Goal: Transaction & Acquisition: Purchase product/service

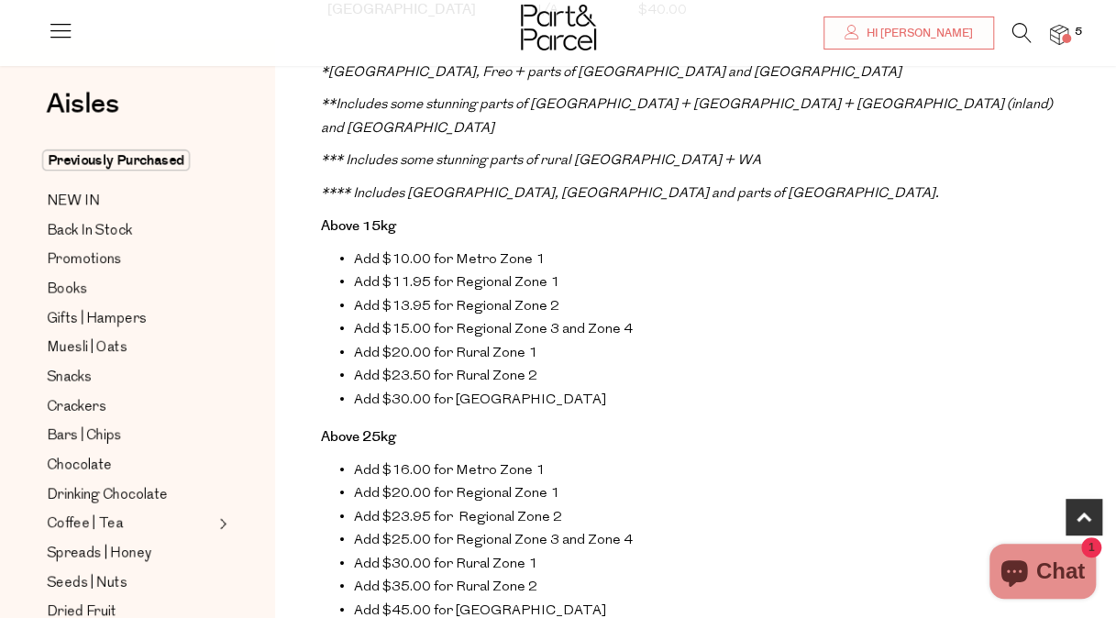
click at [1016, 36] on icon at bounding box center [1022, 33] width 19 height 20
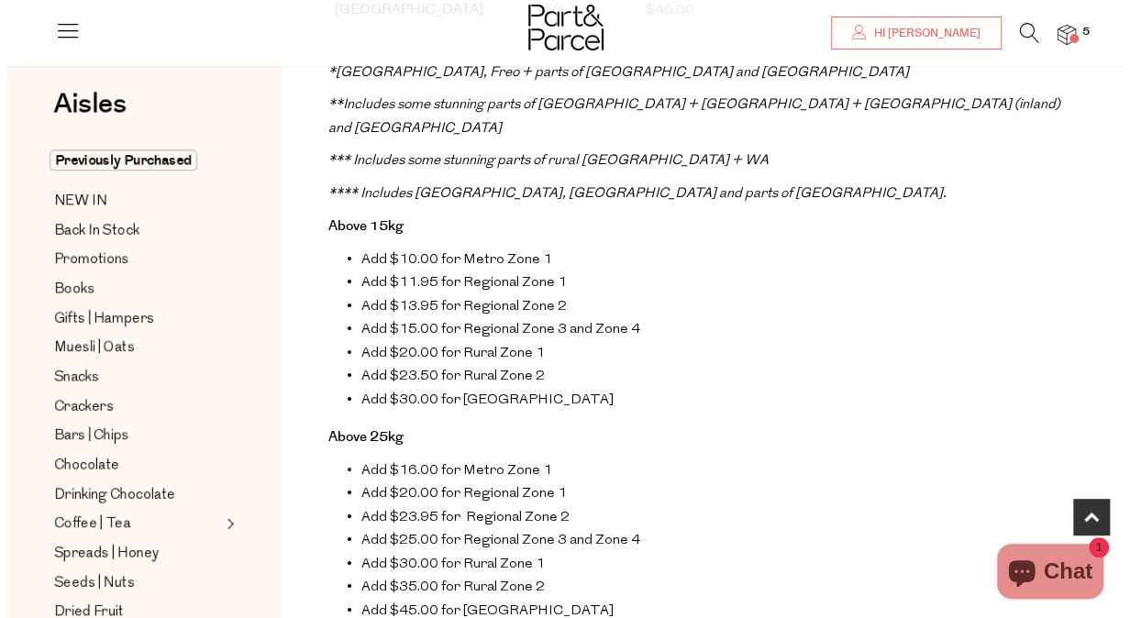
scroll to position [848, 0]
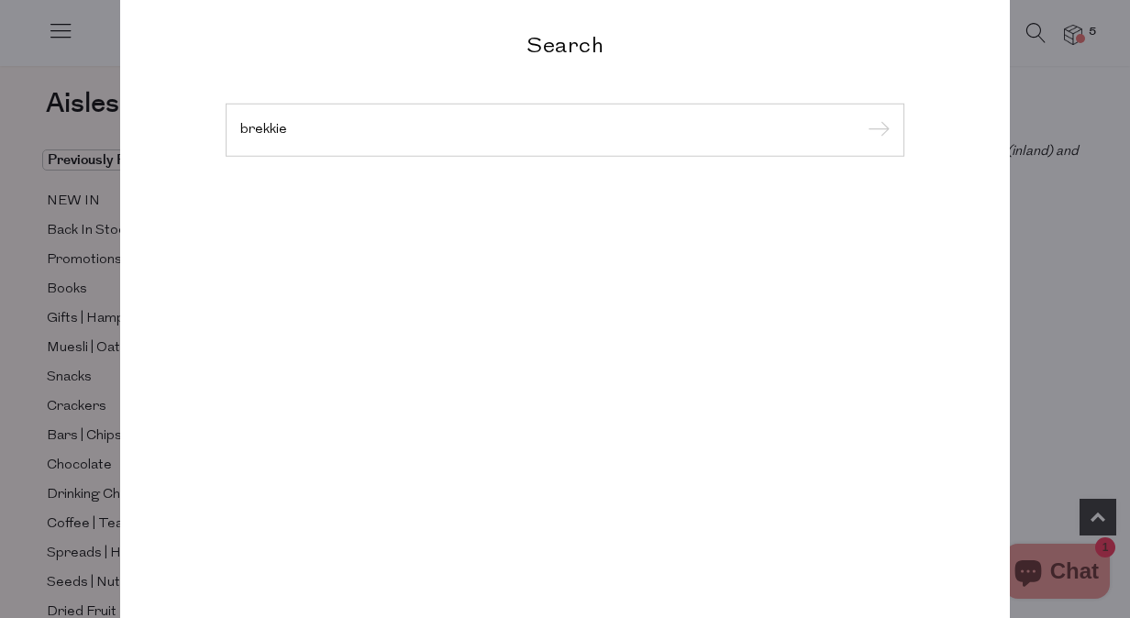
type input "brekkie"
click at [862, 117] on input "submit" at bounding box center [876, 131] width 28 height 28
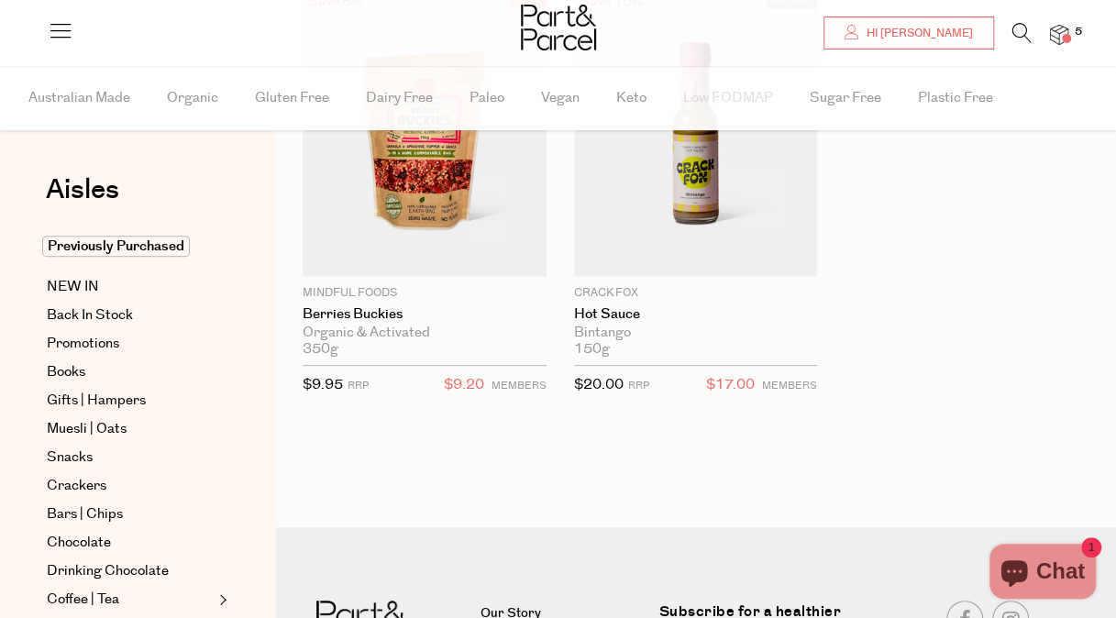
scroll to position [216, 0]
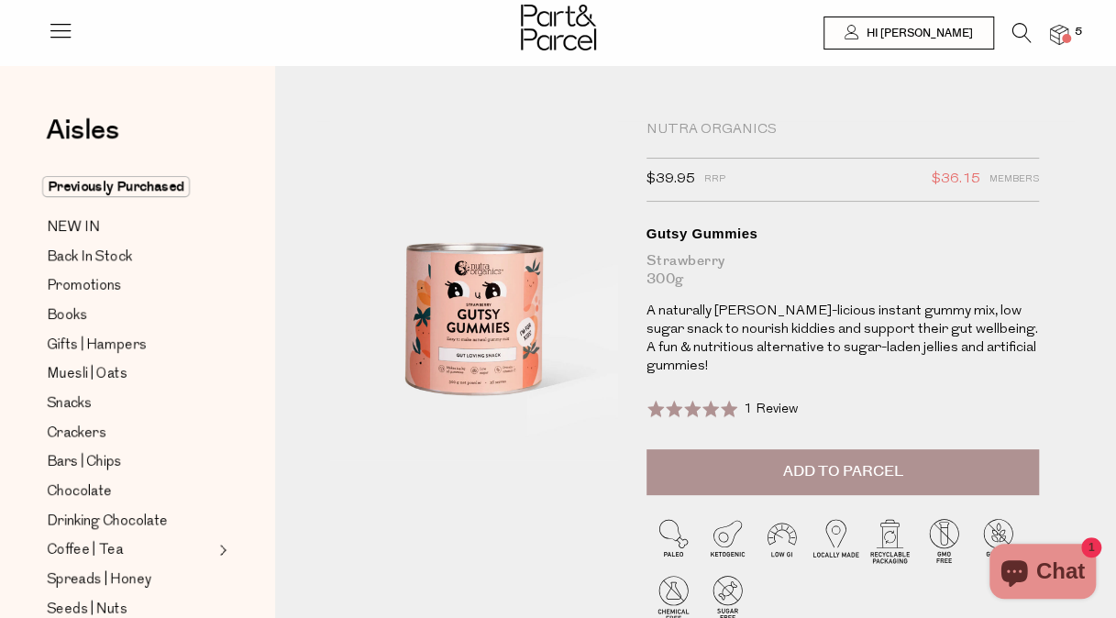
click at [839, 463] on span "Add to Parcel" at bounding box center [842, 471] width 120 height 21
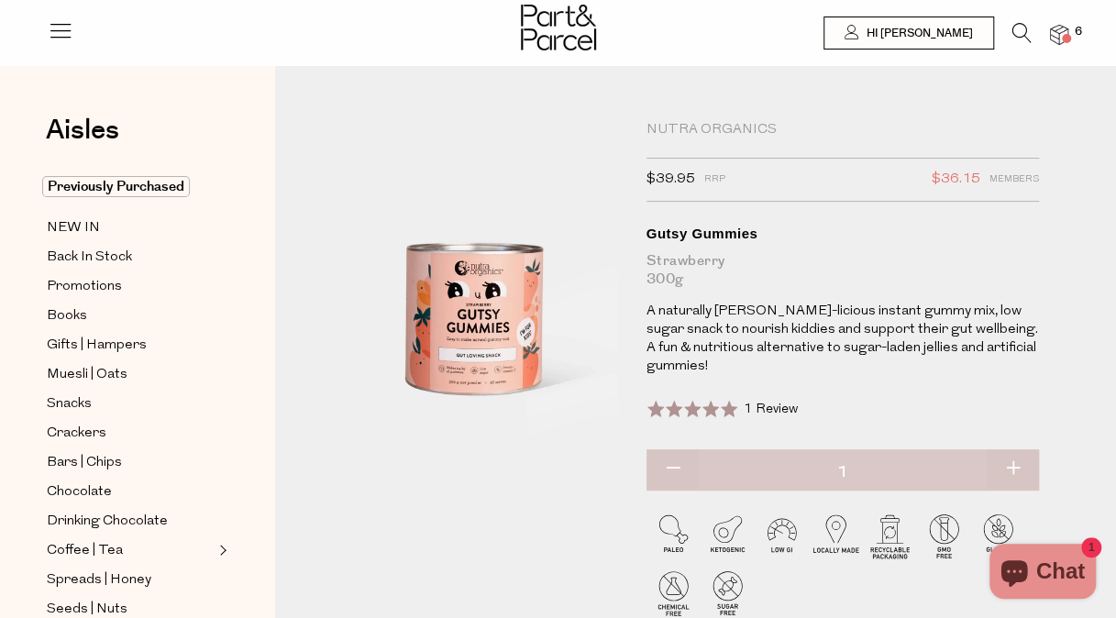
click at [1007, 28] on li at bounding box center [1013, 37] width 38 height 28
click at [1016, 31] on icon at bounding box center [1022, 33] width 19 height 20
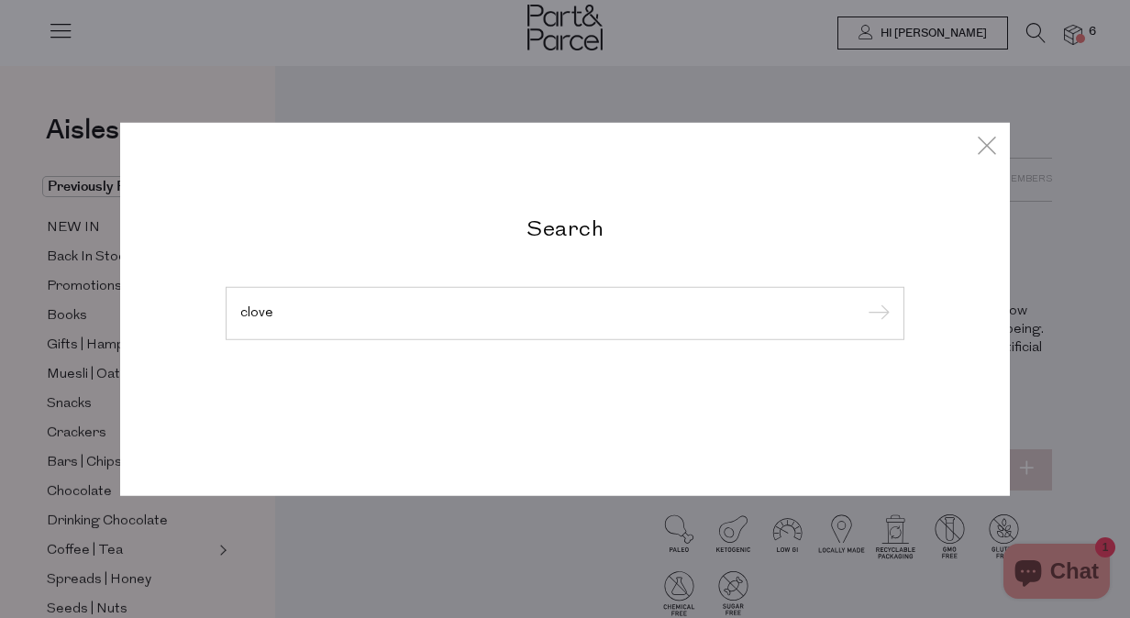
type input "clove"
click at [862, 301] on input "submit" at bounding box center [876, 315] width 28 height 28
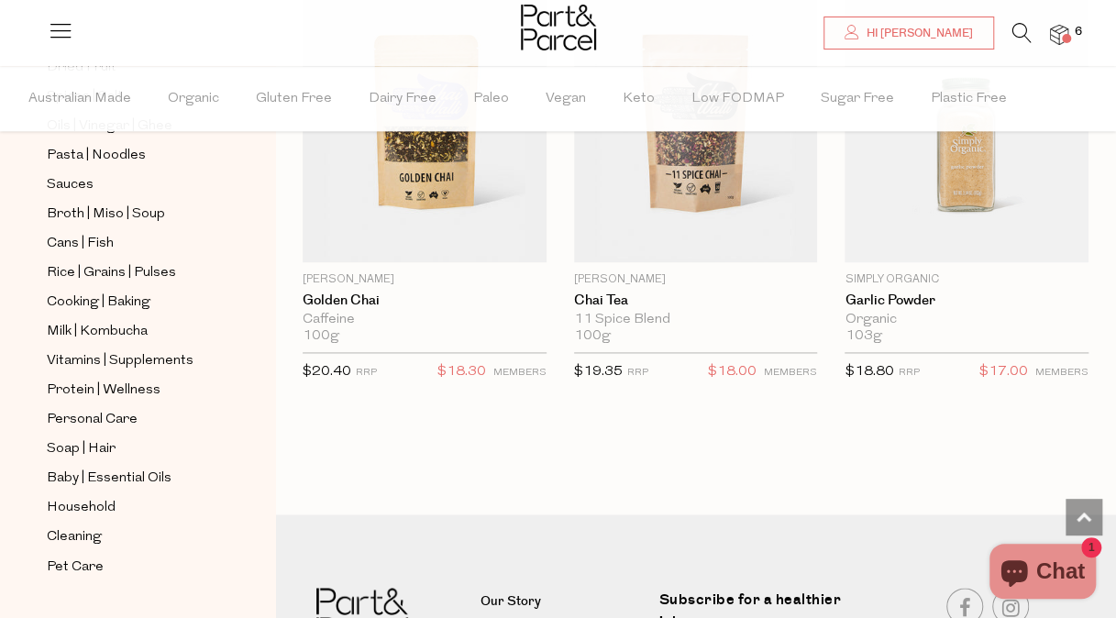
scroll to position [641, 0]
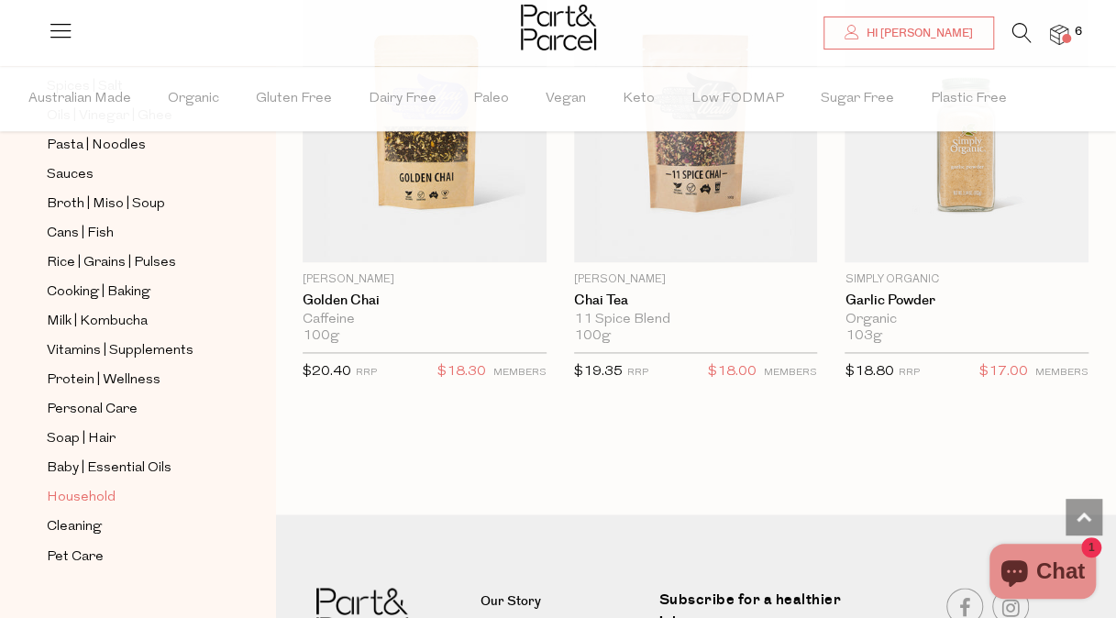
click at [83, 487] on span "Household" at bounding box center [81, 498] width 69 height 22
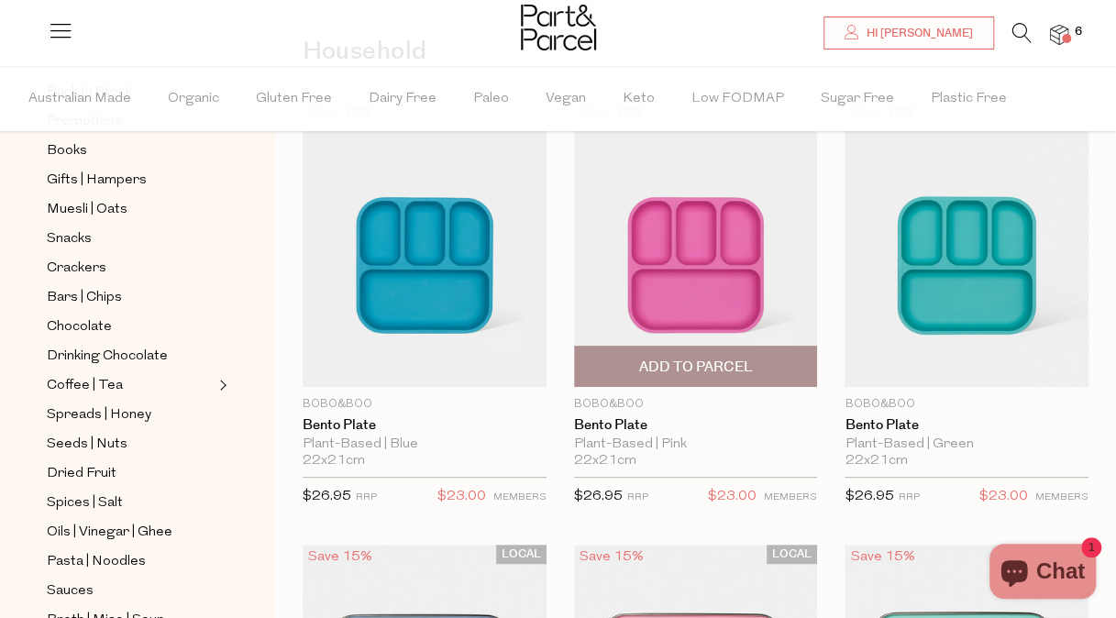
scroll to position [140, 0]
click at [715, 358] on span "Add To Parcel" at bounding box center [695, 366] width 114 height 19
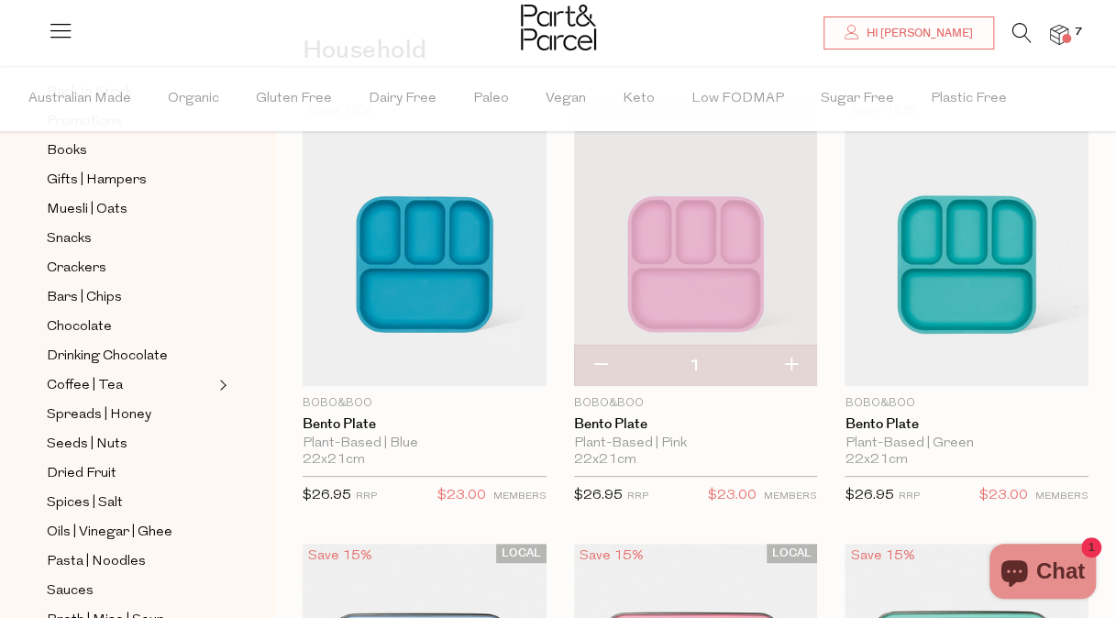
click at [790, 349] on button "button" at bounding box center [791, 366] width 52 height 40
type input "2"
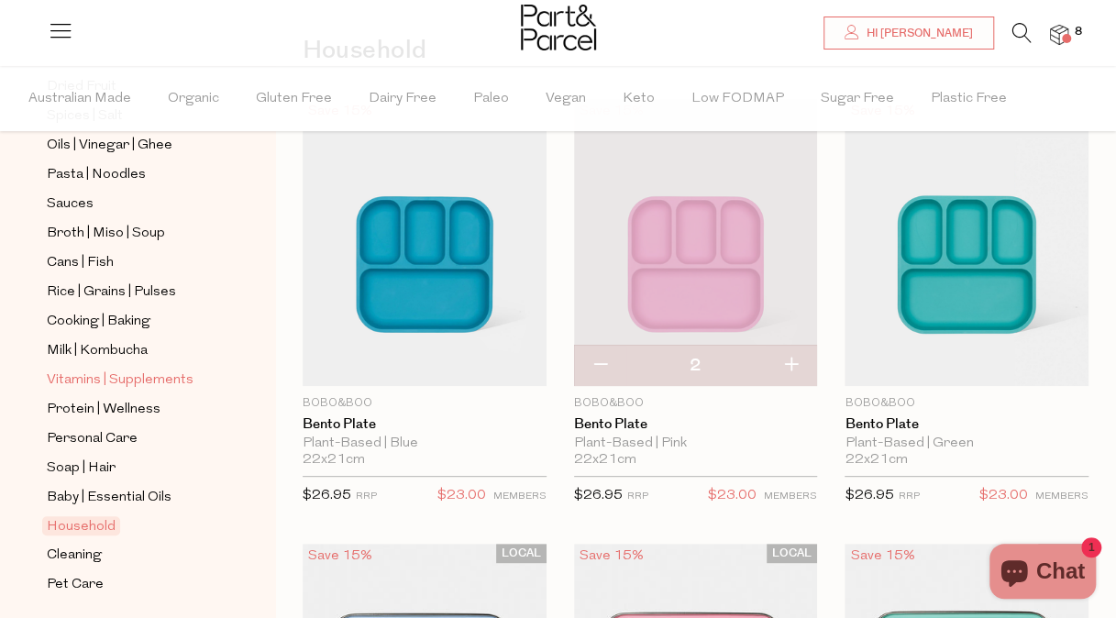
scroll to position [611, 0]
click at [143, 488] on span "Baby | Essential Oils" at bounding box center [109, 499] width 125 height 22
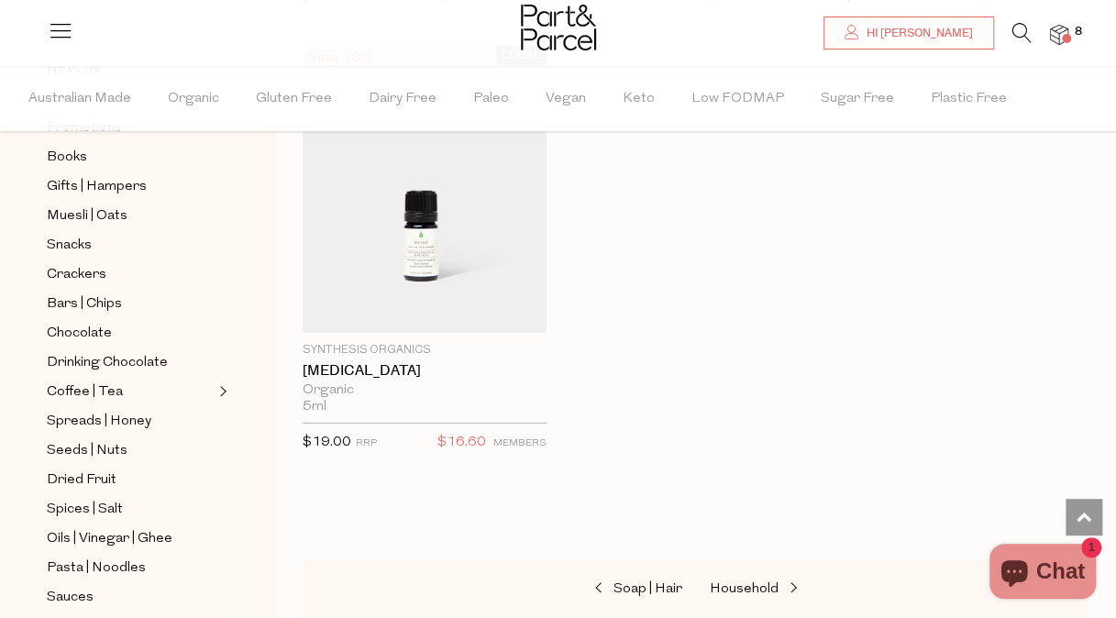
scroll to position [2424, 0]
